Goal: Task Accomplishment & Management: Manage account settings

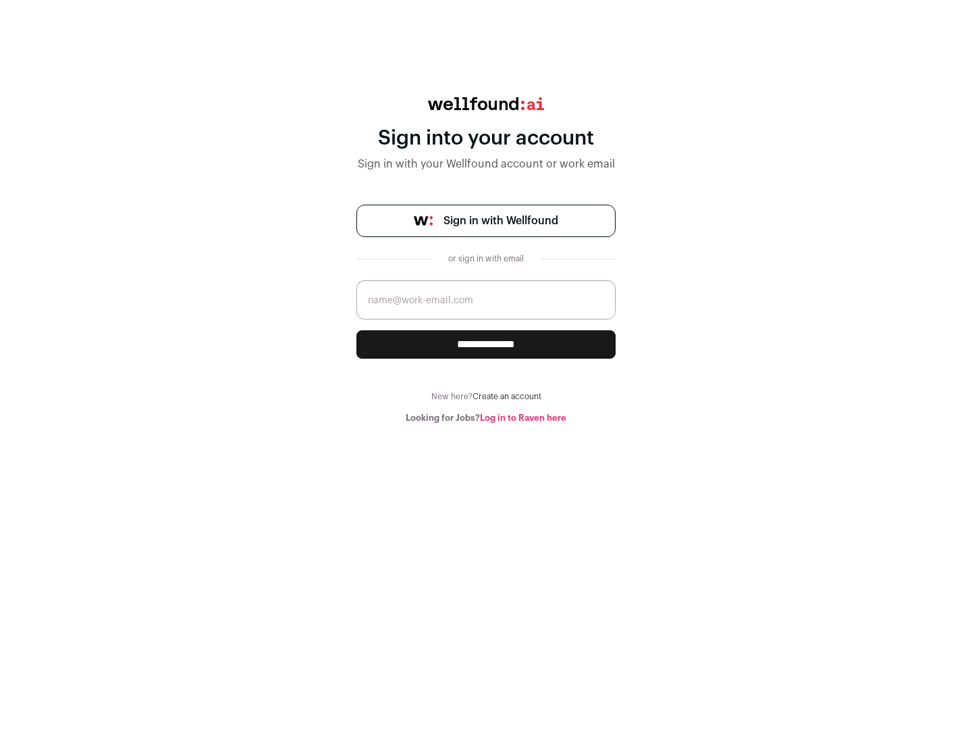
click at [500, 221] on span "Sign in with Wellfound" at bounding box center [501, 221] width 115 height 16
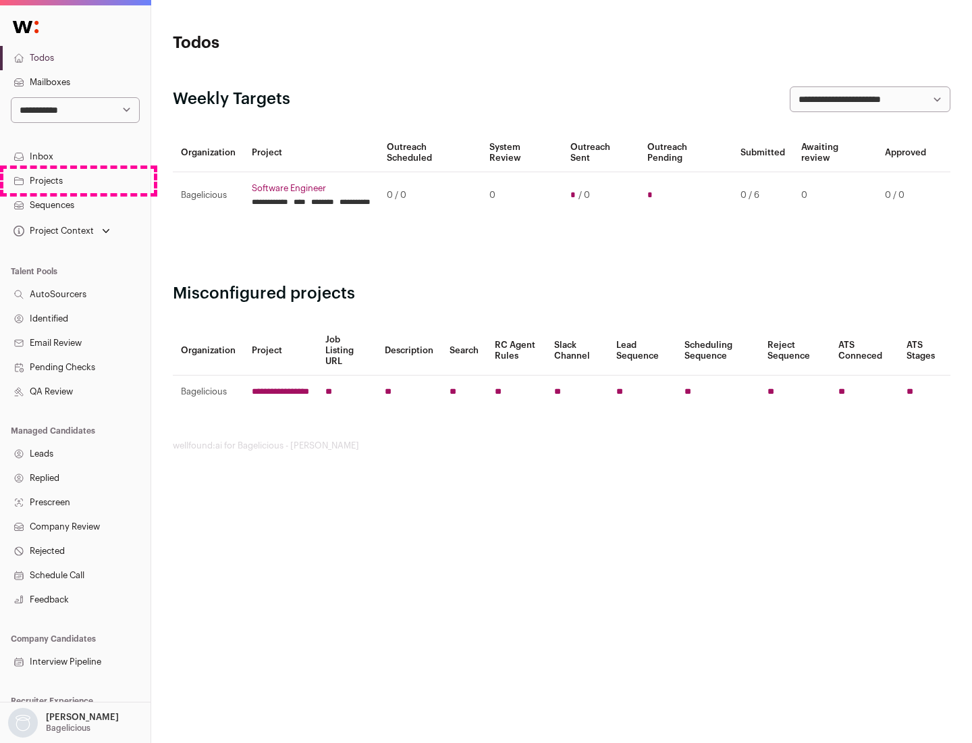
click at [75, 180] on link "Projects" at bounding box center [75, 181] width 151 height 24
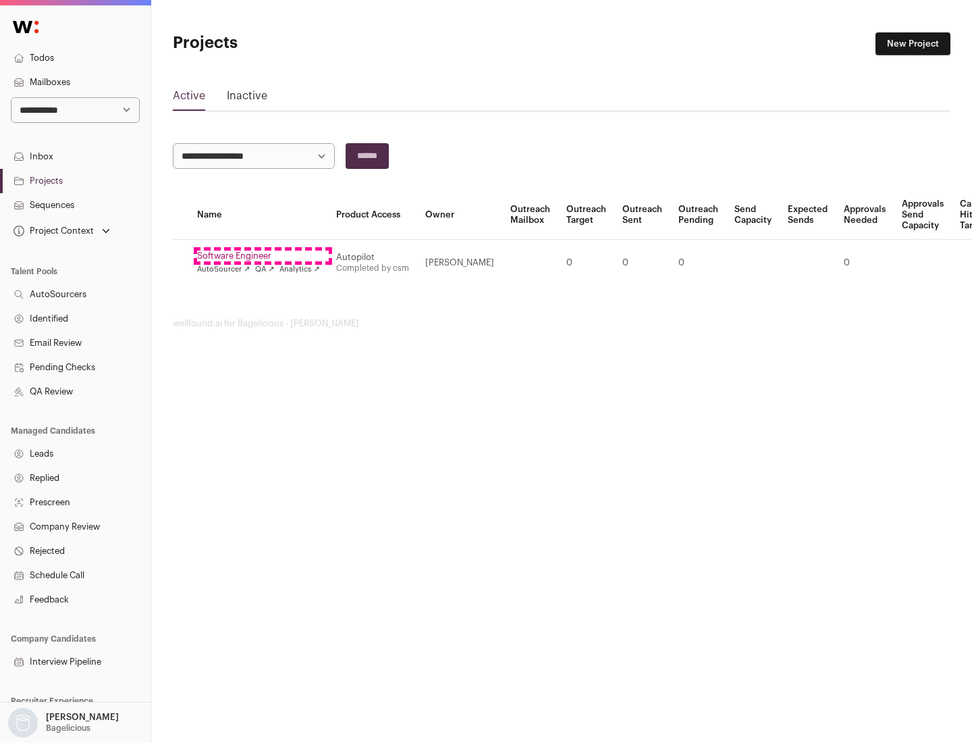
click at [263, 256] on link "Software Engineer" at bounding box center [258, 255] width 123 height 11
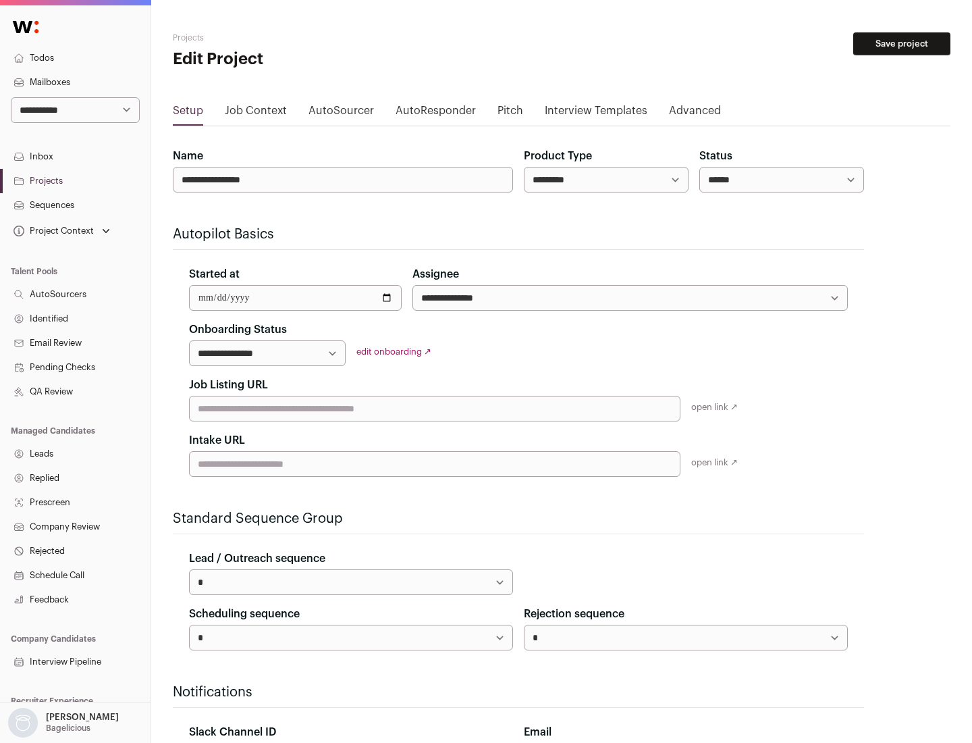
click at [902, 44] on button "Save project" at bounding box center [901, 43] width 97 height 23
